Goal: Task Accomplishment & Management: Use online tool/utility

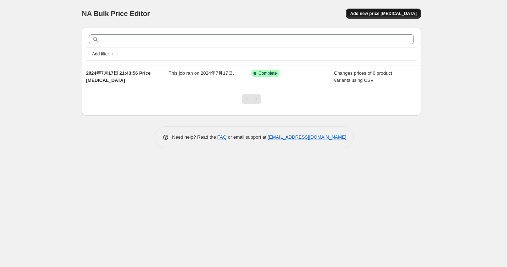
click at [373, 14] on span "Add new price [MEDICAL_DATA]" at bounding box center [383, 14] width 66 height 6
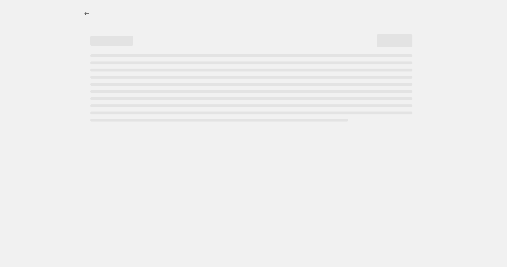
select select "percentage"
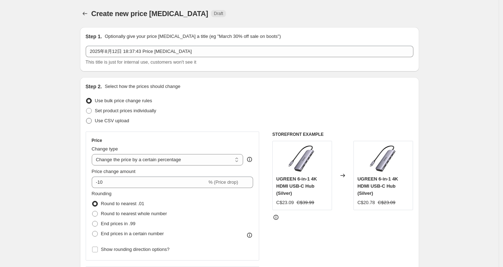
click at [120, 120] on span "Use CSV upload" at bounding box center [112, 120] width 34 height 5
click at [86, 118] on input "Use CSV upload" at bounding box center [86, 118] width 0 height 0
radio input "true"
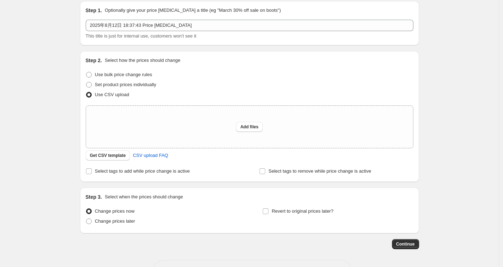
scroll to position [52, 0]
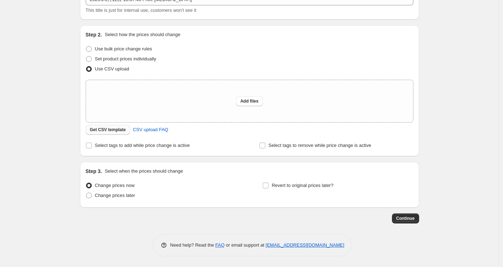
click at [114, 130] on span "Get CSV template" at bounding box center [108, 130] width 36 height 6
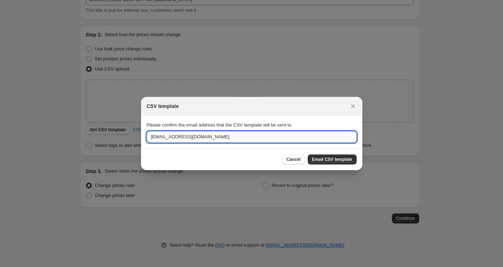
click at [164, 139] on input "[EMAIL_ADDRESS][DOMAIN_NAME]" at bounding box center [252, 136] width 210 height 11
type input "[EMAIL_ADDRESS][DOMAIN_NAME]"
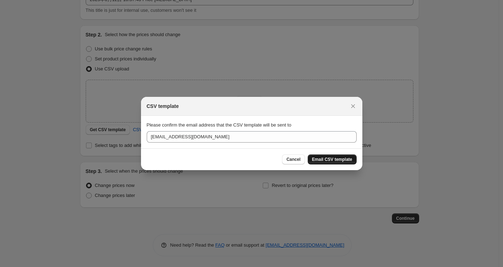
click at [323, 155] on button "Email CSV template" at bounding box center [332, 159] width 49 height 10
